Goal: Transaction & Acquisition: Purchase product/service

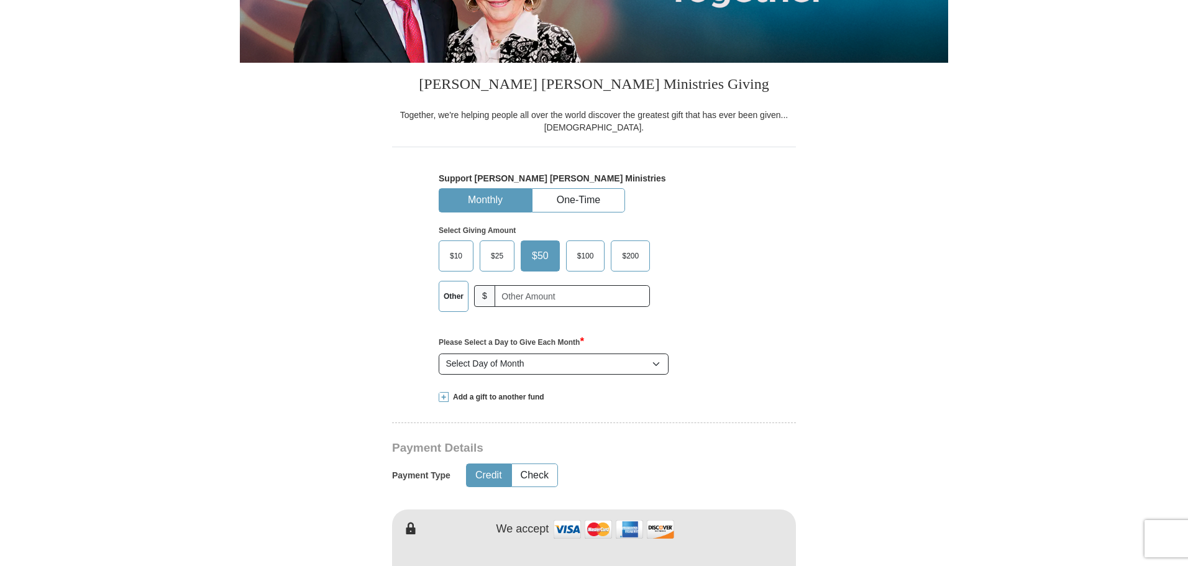
click at [590, 257] on span "$100" at bounding box center [585, 256] width 29 height 19
click at [0, 0] on input "$100" at bounding box center [0, 0] width 0 height 0
click at [633, 260] on span "$200" at bounding box center [632, 256] width 29 height 19
click at [0, 0] on input "$200" at bounding box center [0, 0] width 0 height 0
click at [598, 262] on label "$100" at bounding box center [581, 256] width 38 height 30
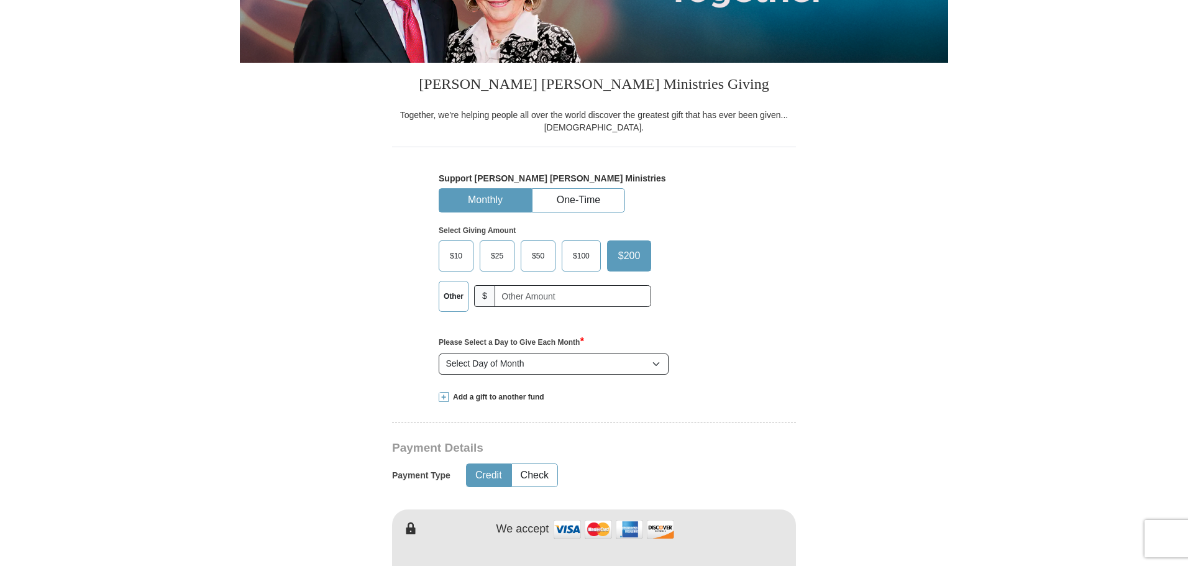
click at [0, 0] on input "$100" at bounding box center [0, 0] width 0 height 0
drag, startPoint x: 651, startPoint y: 260, endPoint x: 614, endPoint y: 261, distance: 36.1
click at [641, 261] on label "$200" at bounding box center [632, 256] width 38 height 30
click at [0, 0] on input "$200" at bounding box center [0, 0] width 0 height 0
click at [583, 255] on span "$100" at bounding box center [581, 256] width 29 height 19
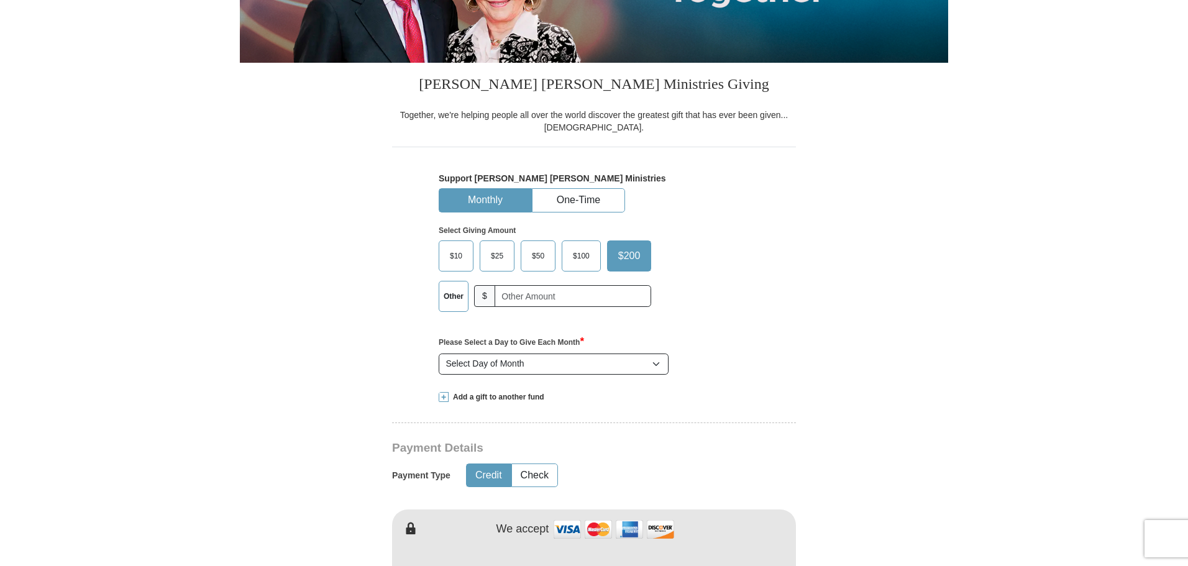
click at [0, 0] on input "$100" at bounding box center [0, 0] width 0 height 0
click at [455, 294] on label "Other" at bounding box center [453, 296] width 29 height 30
click at [0, 0] on input "Other" at bounding box center [0, 0] width 0 height 0
click at [585, 250] on span "$100" at bounding box center [581, 256] width 29 height 19
click at [0, 0] on input "$100" at bounding box center [0, 0] width 0 height 0
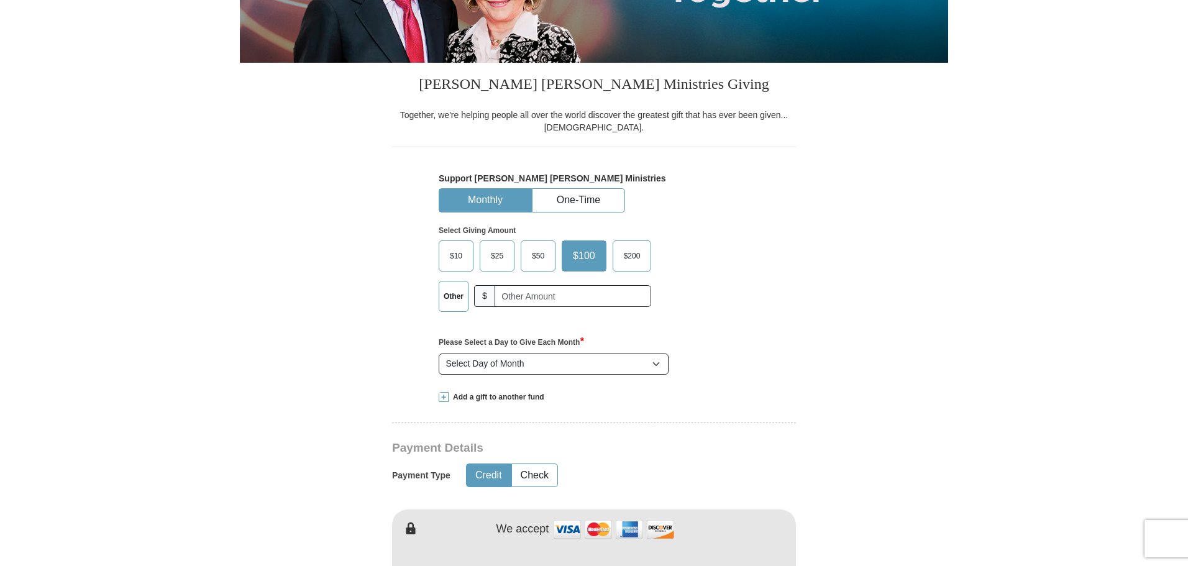
click at [621, 258] on span "$200" at bounding box center [632, 256] width 29 height 19
click at [0, 0] on input "$200" at bounding box center [0, 0] width 0 height 0
click at [555, 260] on div "$50" at bounding box center [538, 255] width 35 height 31
click at [532, 262] on span "$50" at bounding box center [538, 256] width 25 height 19
click at [0, 0] on input "$50" at bounding box center [0, 0] width 0 height 0
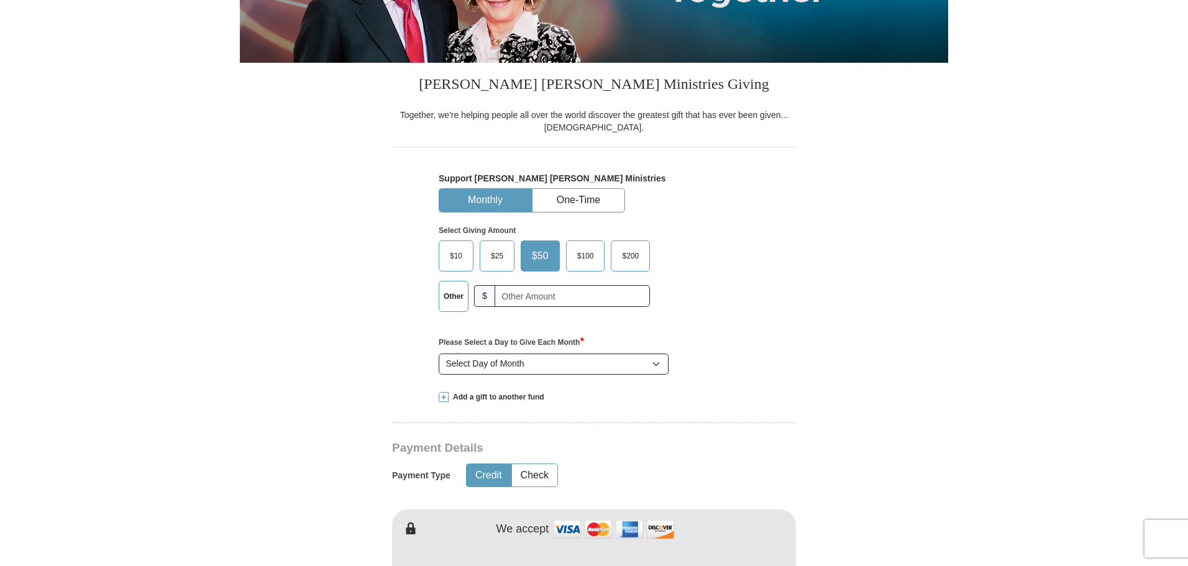
click at [492, 258] on span "$25" at bounding box center [497, 256] width 25 height 19
click at [0, 0] on input "$25" at bounding box center [0, 0] width 0 height 0
click at [442, 257] on label "$10" at bounding box center [456, 256] width 34 height 30
click at [0, 0] on input "$10" at bounding box center [0, 0] width 0 height 0
click at [506, 258] on span "$25" at bounding box center [501, 256] width 25 height 19
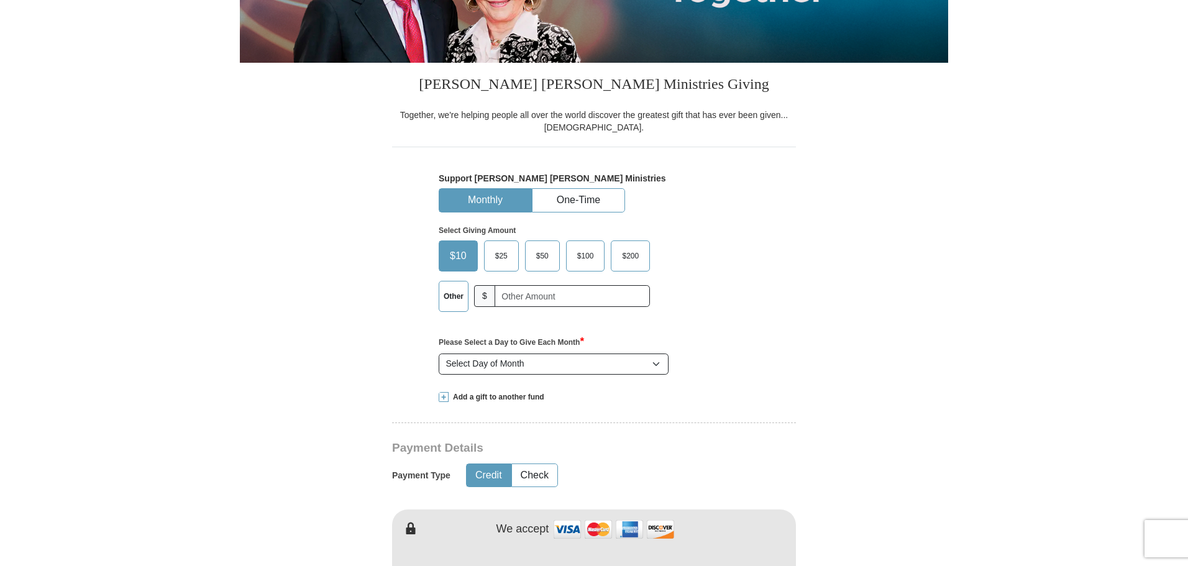
click at [0, 0] on input "$25" at bounding box center [0, 0] width 0 height 0
click at [542, 258] on span "$50" at bounding box center [542, 256] width 25 height 19
click at [587, 263] on span "$100" at bounding box center [585, 256] width 29 height 19
click at [0, 0] on input "$100" at bounding box center [0, 0] width 0 height 0
drag, startPoint x: 626, startPoint y: 258, endPoint x: 572, endPoint y: 260, distance: 54.7
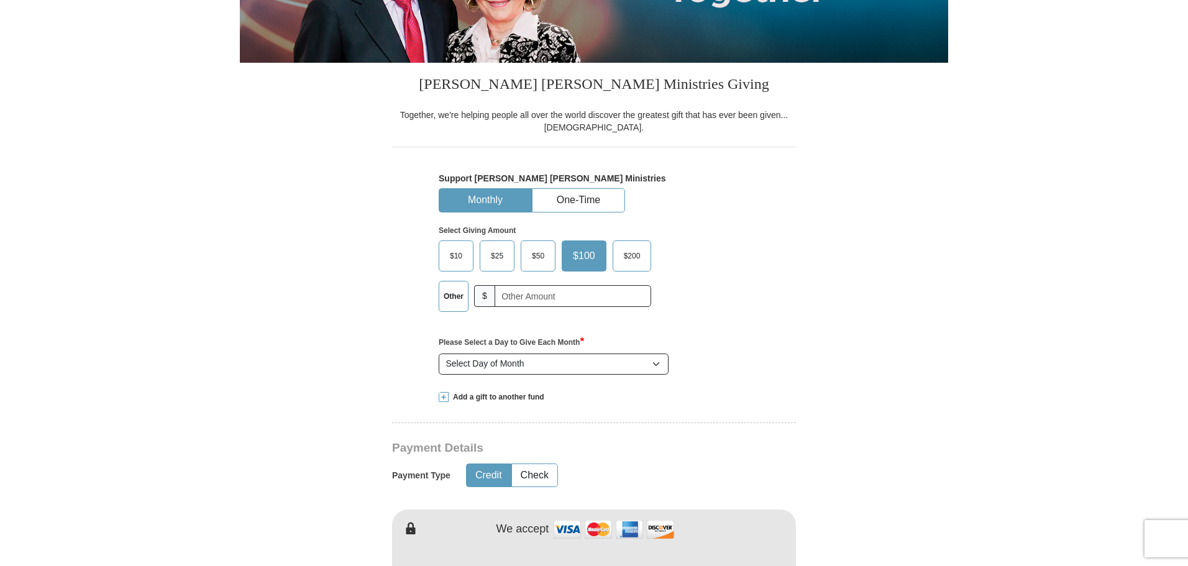
click at [624, 258] on span "$200" at bounding box center [632, 256] width 29 height 19
click at [536, 259] on span "$50" at bounding box center [538, 256] width 25 height 19
click at [0, 0] on input "$50" at bounding box center [0, 0] width 0 height 0
click at [626, 261] on span "$200" at bounding box center [630, 256] width 29 height 19
click at [0, 0] on input "$200" at bounding box center [0, 0] width 0 height 0
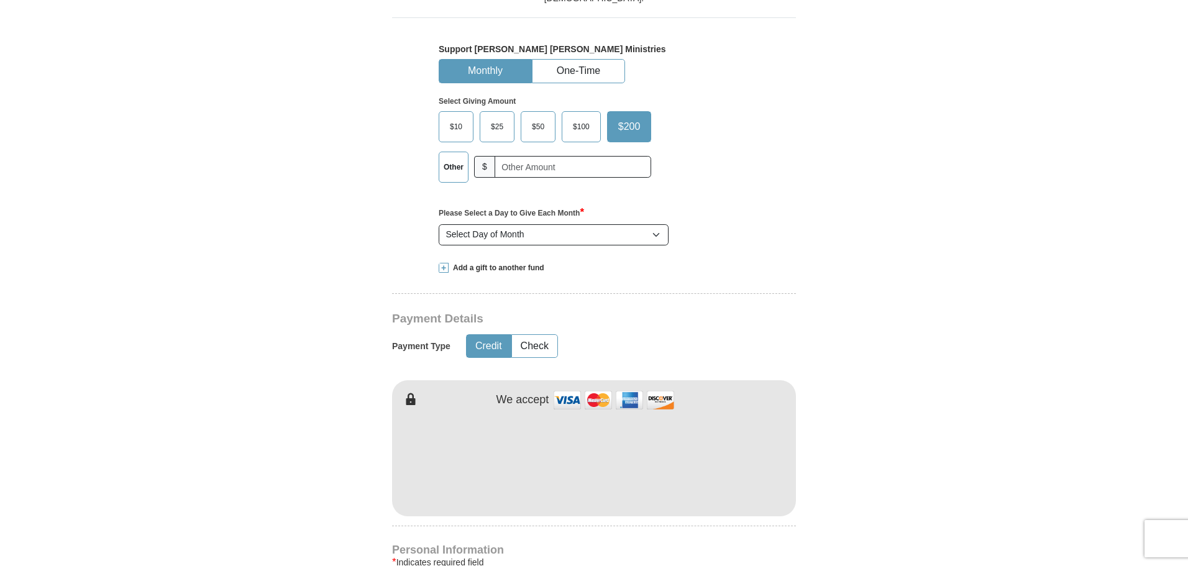
scroll to position [373, 0]
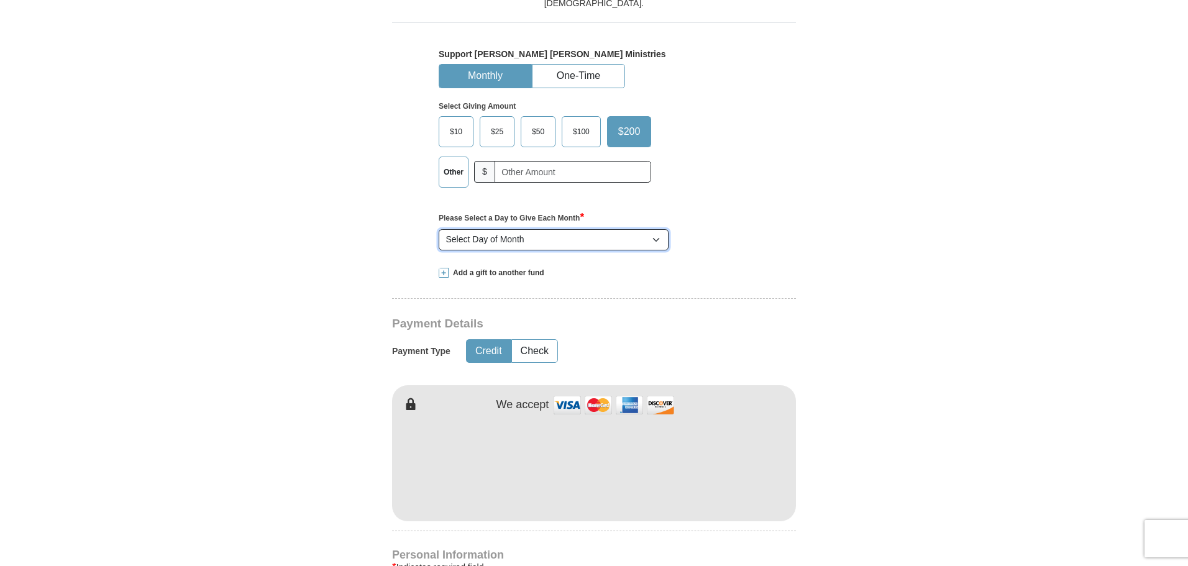
click at [588, 239] on select "Select Day of Month 1 2 3 4 5 6 7 8 9 10 11 12 13 14 15 16 17 18 19 20 21 22 23…" at bounding box center [554, 239] width 230 height 21
click at [592, 240] on select "Select Day of Month 1 2 3 4 5 6 7 8 9 10 11 12 13 14 15 16 17 18 19 20 21 22 23…" at bounding box center [554, 239] width 230 height 21
select select "1"
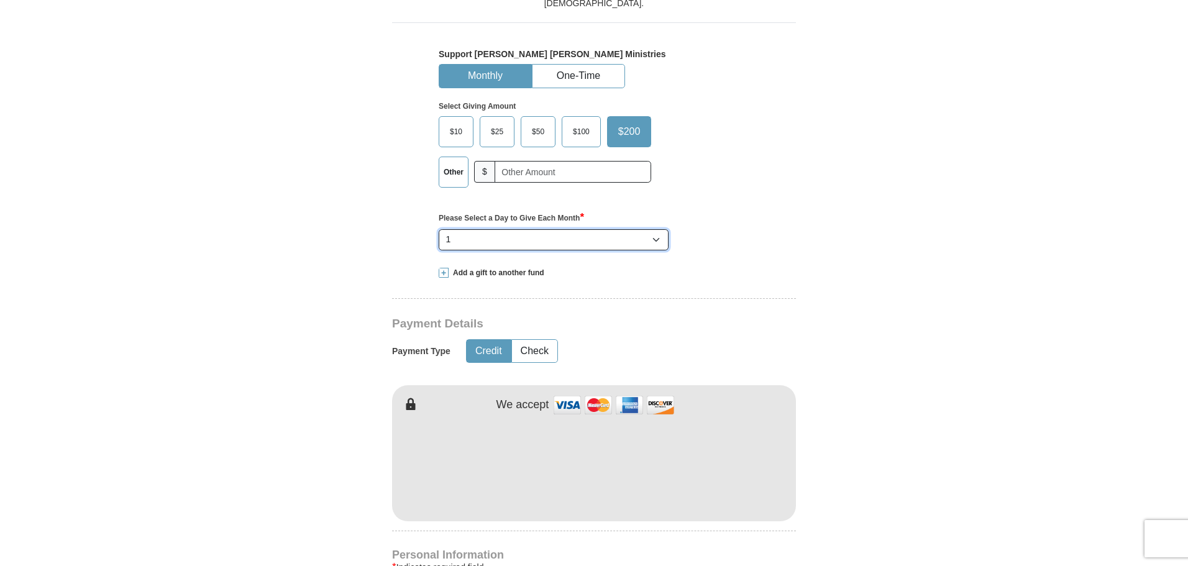
click at [439, 230] on select "Select Day of Month 1 2 3 4 5 6 7 8 9 10 11 12 13 14 15 16 17 18 19 20 21 22 23…" at bounding box center [554, 239] width 230 height 21
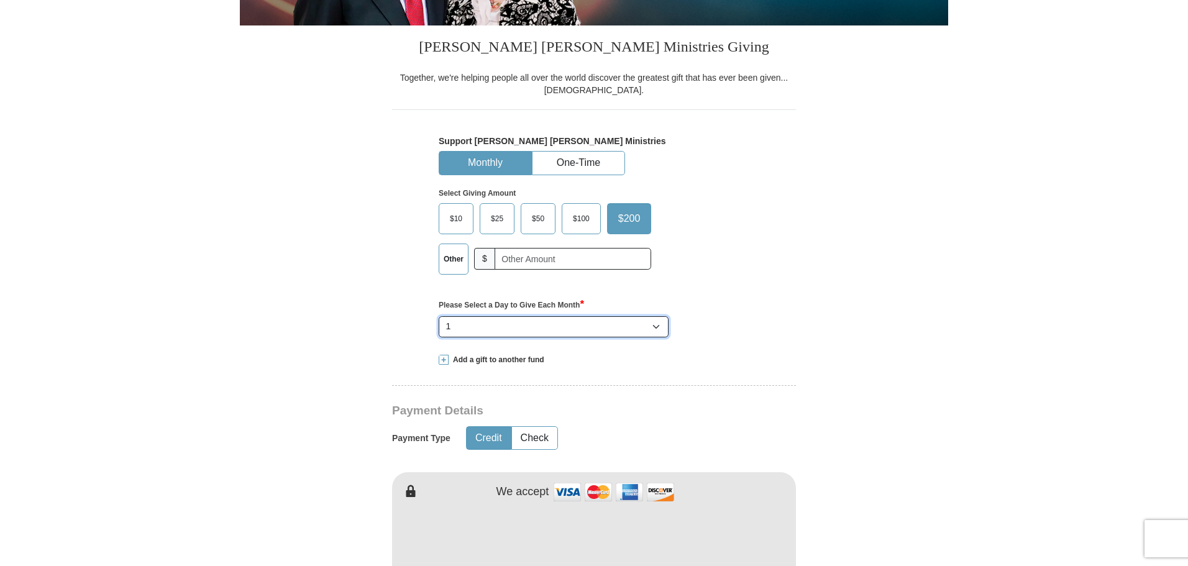
scroll to position [249, 0]
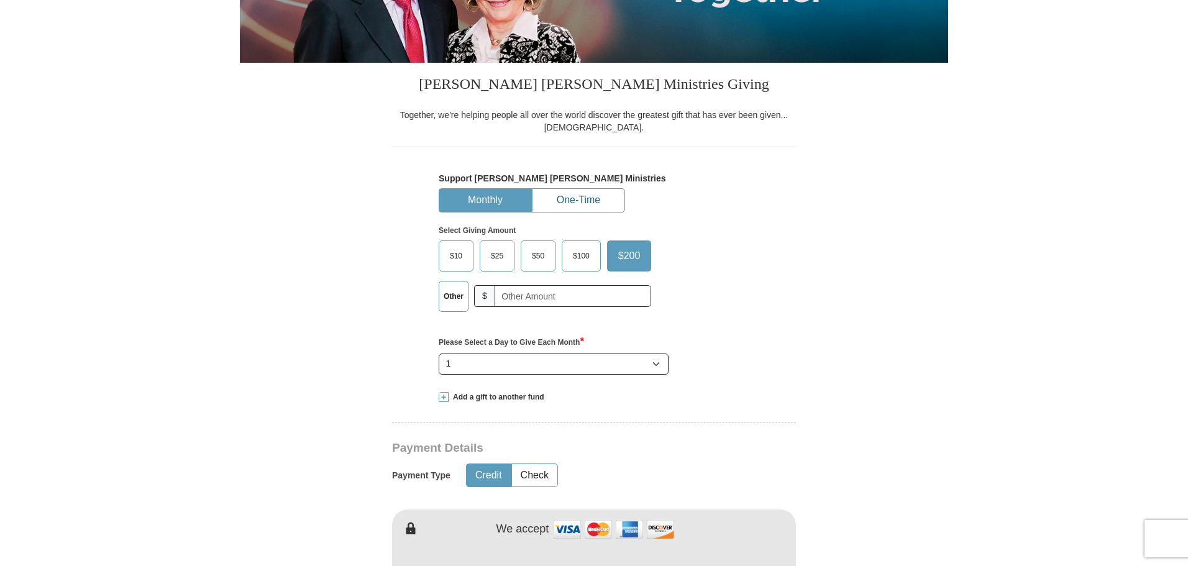
click at [587, 204] on button "One-Time" at bounding box center [578, 200] width 92 height 23
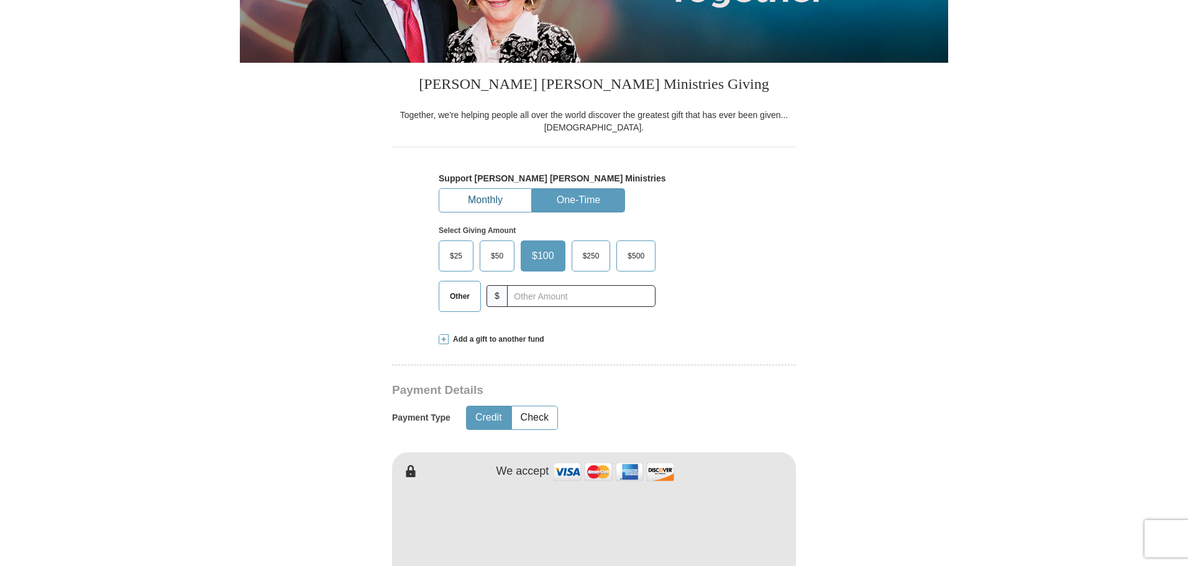
click at [506, 205] on button "Monthly" at bounding box center [485, 200] width 92 height 23
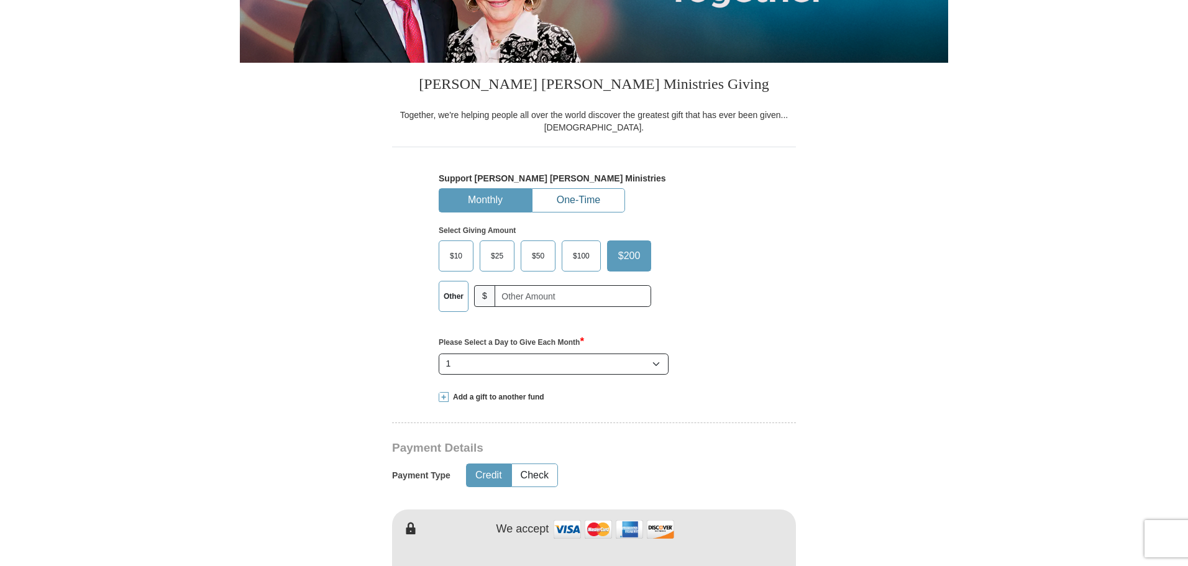
click at [582, 201] on button "One-Time" at bounding box center [578, 200] width 92 height 23
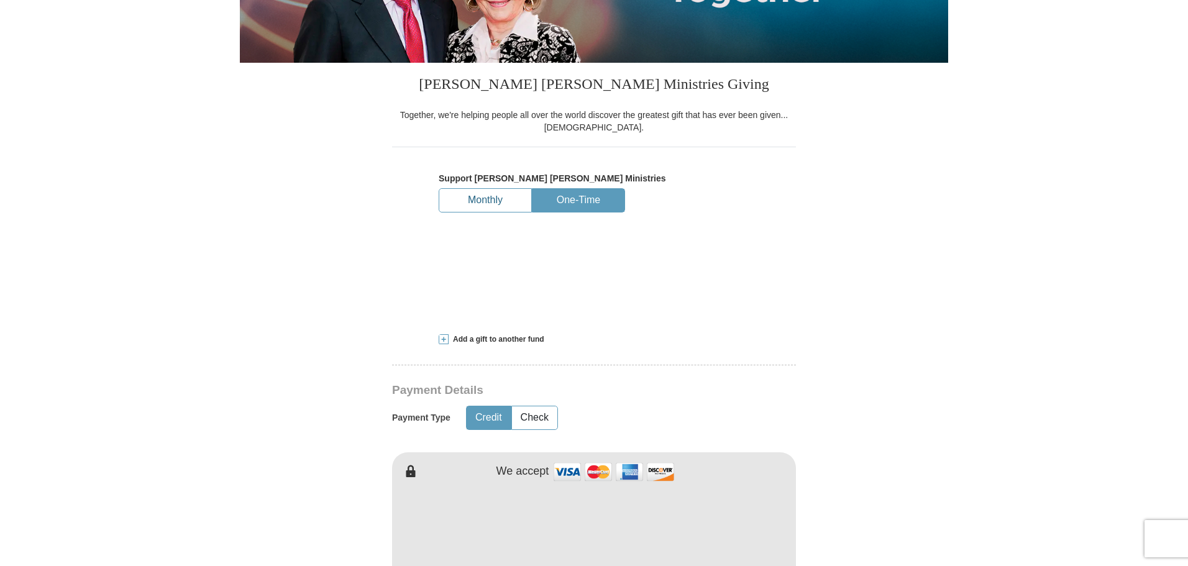
click at [504, 199] on button "Monthly" at bounding box center [485, 200] width 92 height 23
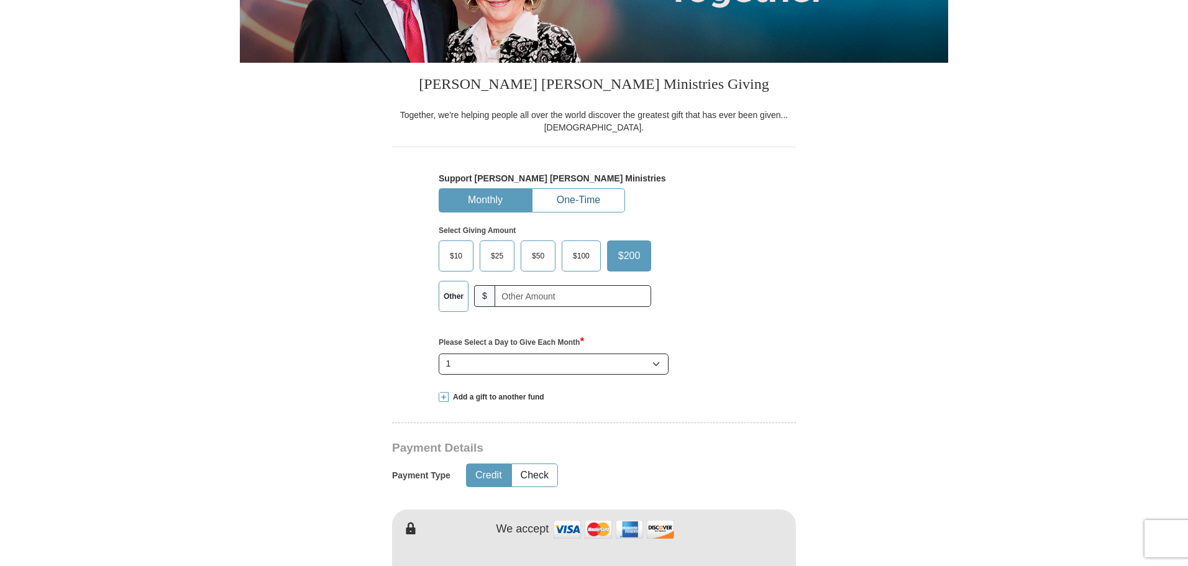
click at [550, 208] on button "One-Time" at bounding box center [578, 200] width 92 height 23
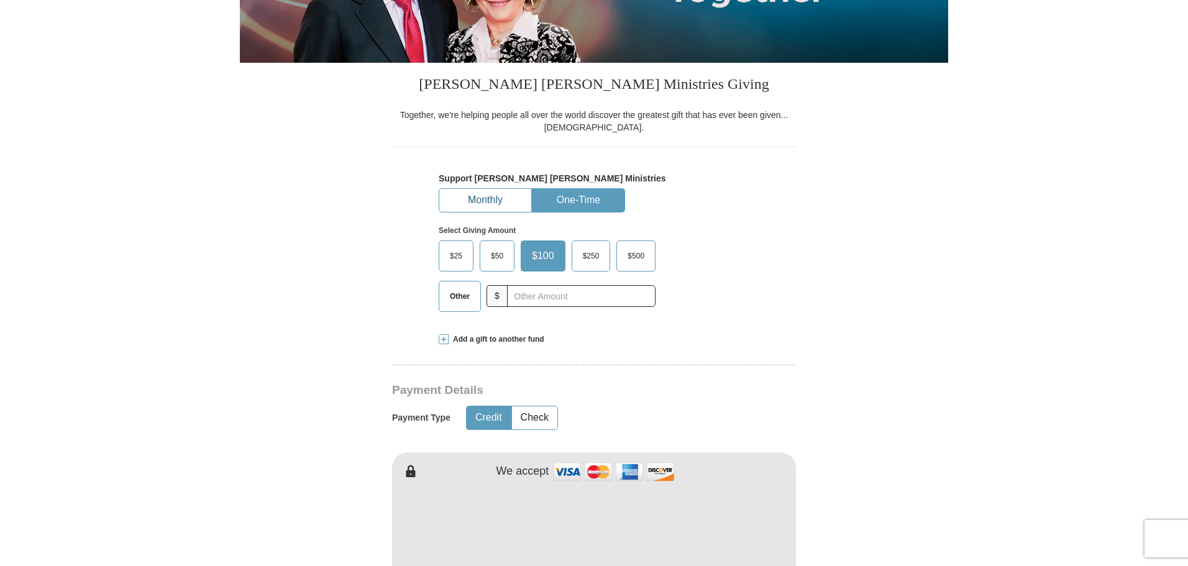
click at [492, 199] on button "Monthly" at bounding box center [485, 200] width 92 height 23
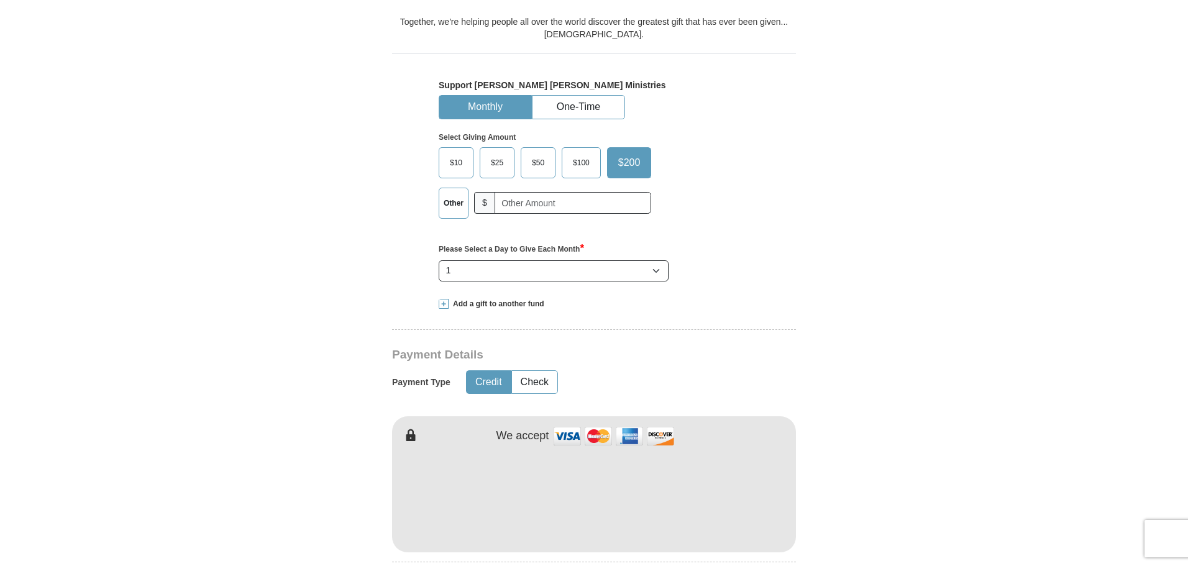
scroll to position [0, 0]
